Goal: Check status: Check status

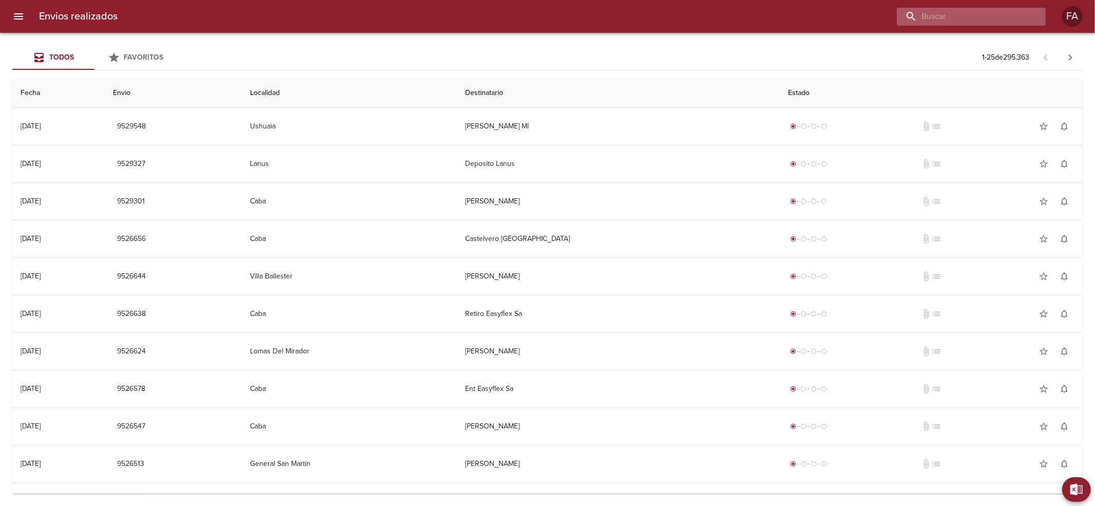
click at [1027, 16] on input "buscar" at bounding box center [962, 17] width 131 height 18
paste input "[PERSON_NAME]"
type input "[PERSON_NAME]"
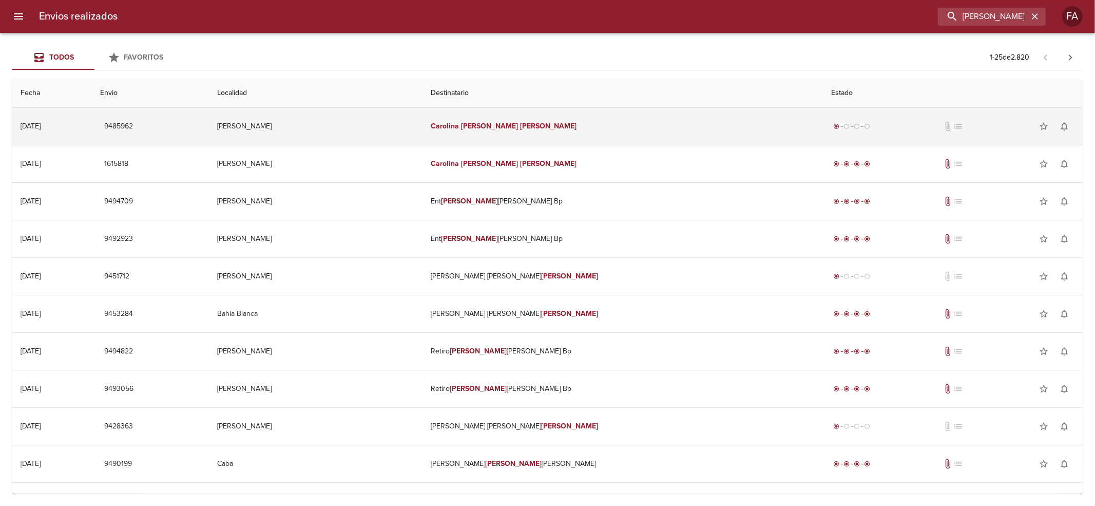
click at [358, 134] on td "[PERSON_NAME]" at bounding box center [316, 126] width 214 height 37
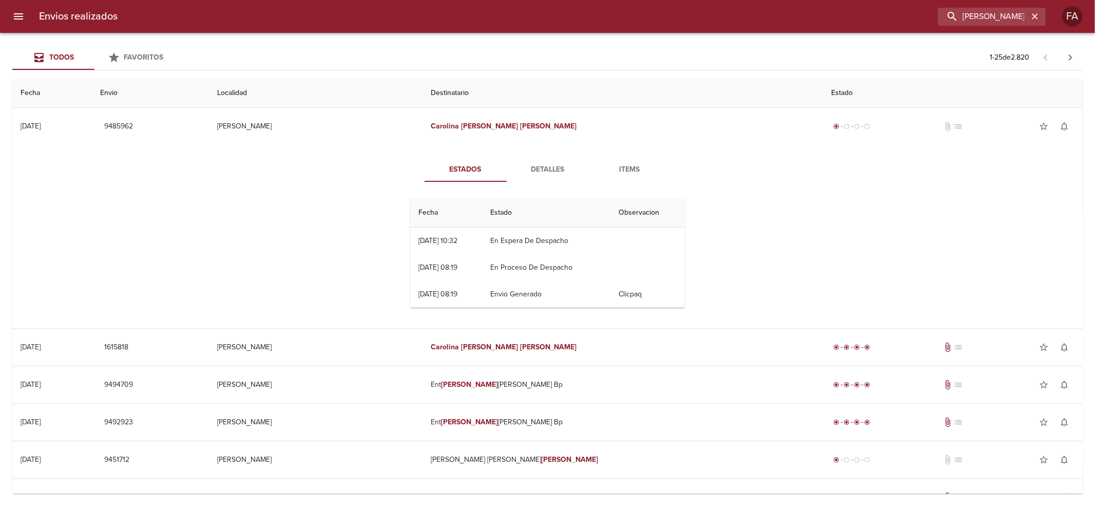
click at [559, 164] on span "Detalles" at bounding box center [548, 169] width 70 height 13
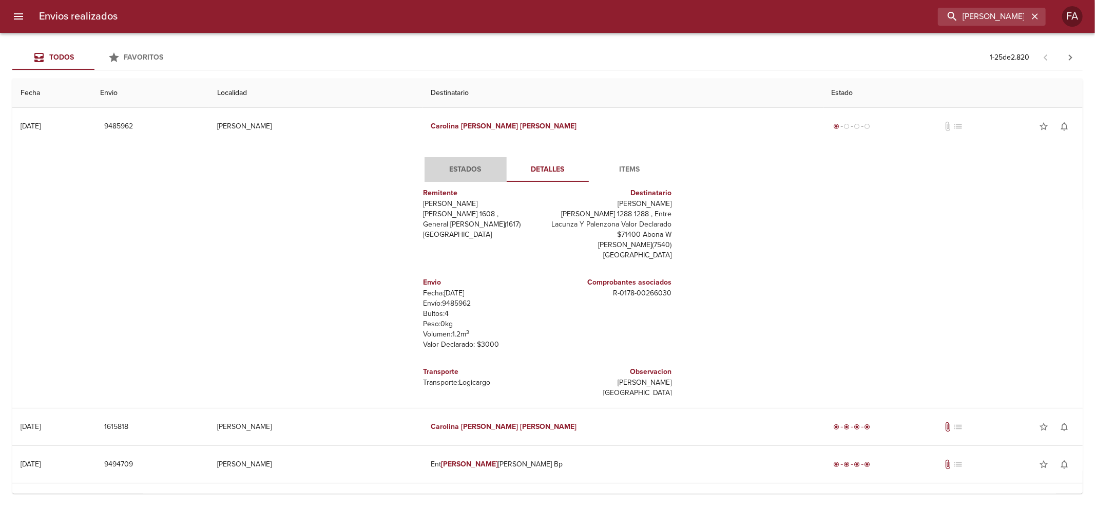
click at [449, 165] on span "Estados" at bounding box center [466, 169] width 70 height 13
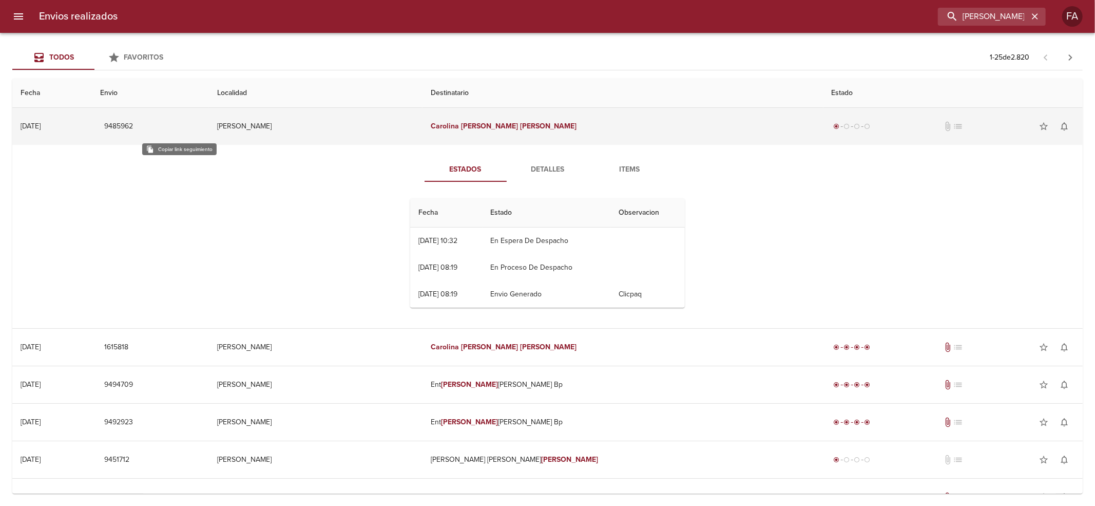
click at [159, 120] on td "9485962" at bounding box center [151, 126] width 118 height 37
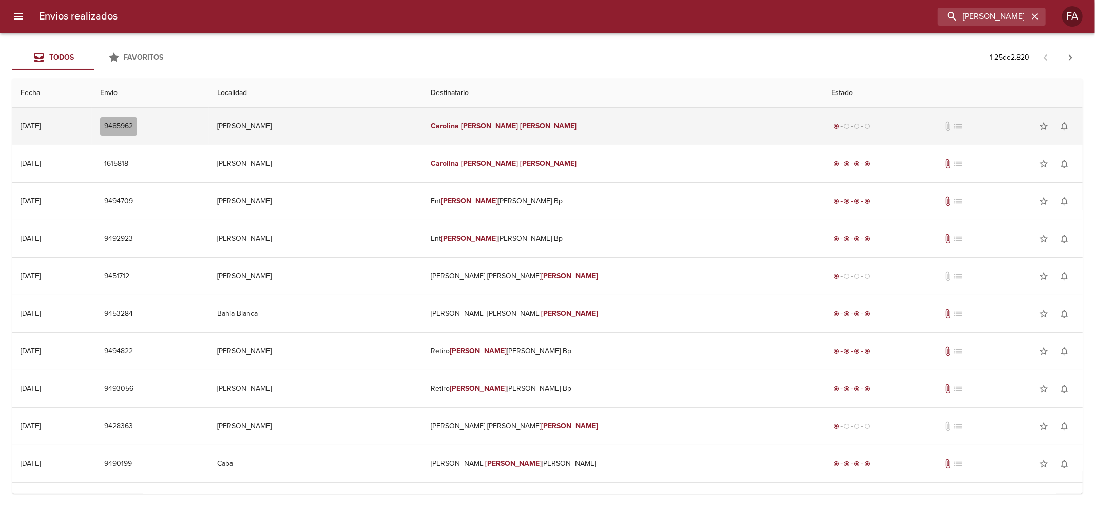
click at [133, 122] on span "9485962" at bounding box center [118, 126] width 29 height 13
click at [209, 126] on td "9485962" at bounding box center [151, 126] width 118 height 37
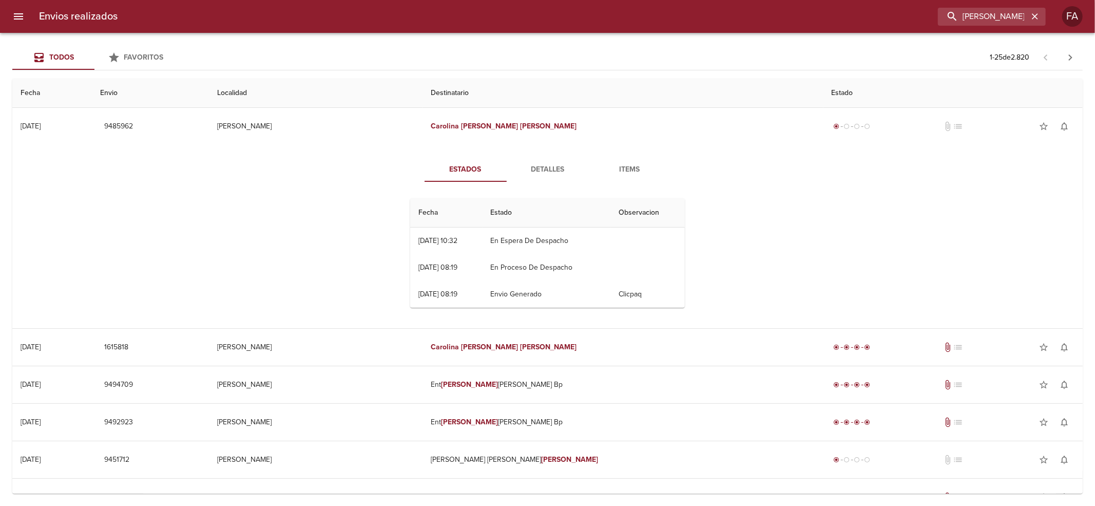
click at [543, 163] on span "Detalles" at bounding box center [548, 169] width 70 height 13
